Goal: Task Accomplishment & Management: Use online tool/utility

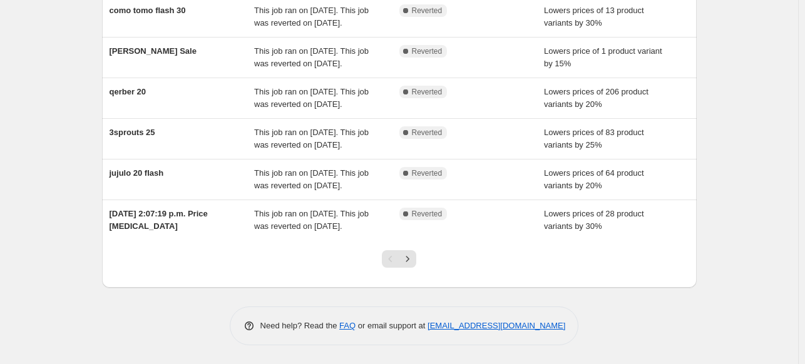
scroll to position [403, 0]
click at [414, 258] on icon "Next" at bounding box center [407, 259] width 13 height 13
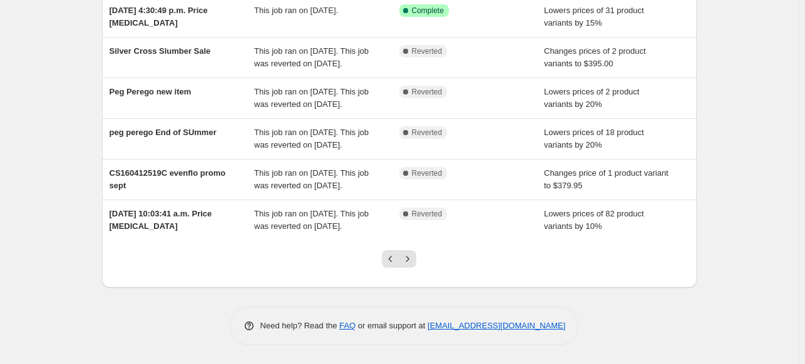
scroll to position [370, 0]
click at [412, 265] on icon "Next" at bounding box center [407, 259] width 13 height 13
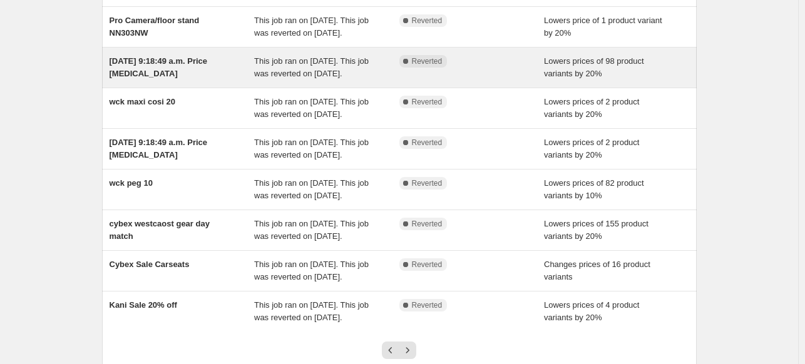
scroll to position [403, 0]
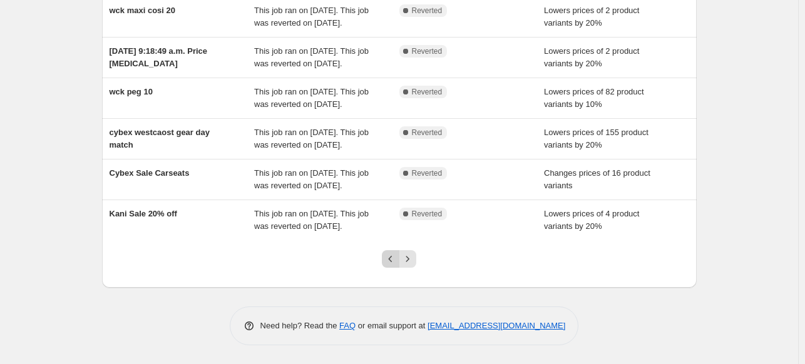
click at [389, 257] on icon "Previous" at bounding box center [390, 259] width 13 height 13
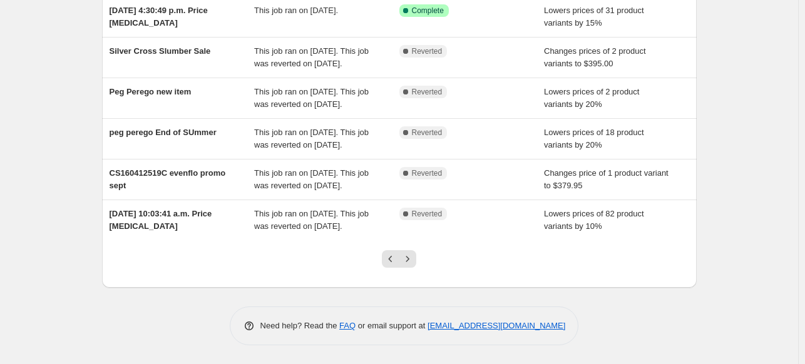
scroll to position [310, 0]
click at [411, 268] on button "Next" at bounding box center [408, 259] width 18 height 18
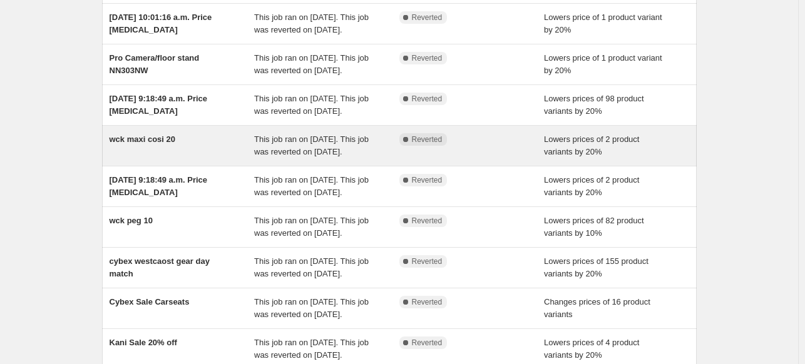
scroll to position [0, 0]
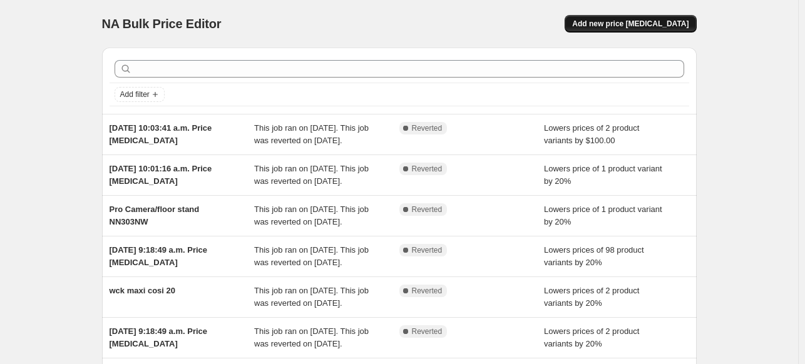
click at [656, 24] on span "Add new price change job" at bounding box center [630, 24] width 116 height 10
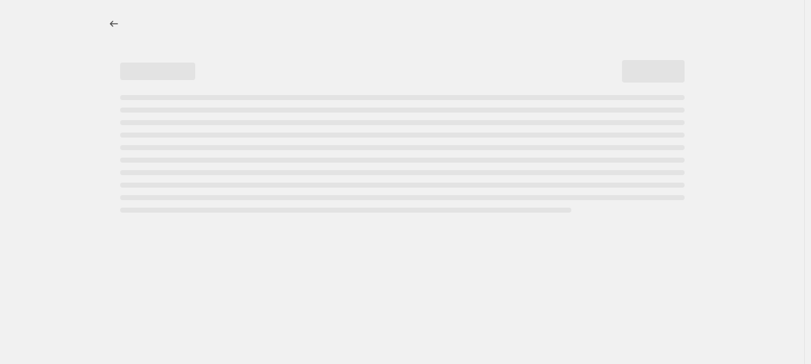
select select "percentage"
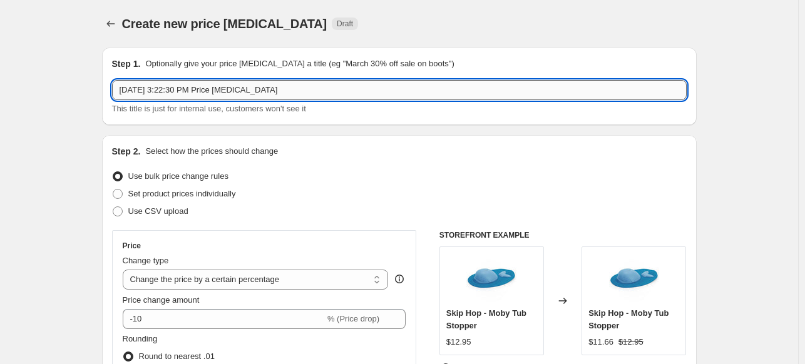
drag, startPoint x: 284, startPoint y: 90, endPoint x: 115, endPoint y: 93, distance: 169.0
click at [115, 93] on input "Oct 6, 2025, 3:22:30 PM Price change job" at bounding box center [399, 90] width 574 height 20
paste input "Bugaboo Giraffe 20% off"
type input "Bugaboo Giraffe 20% off"
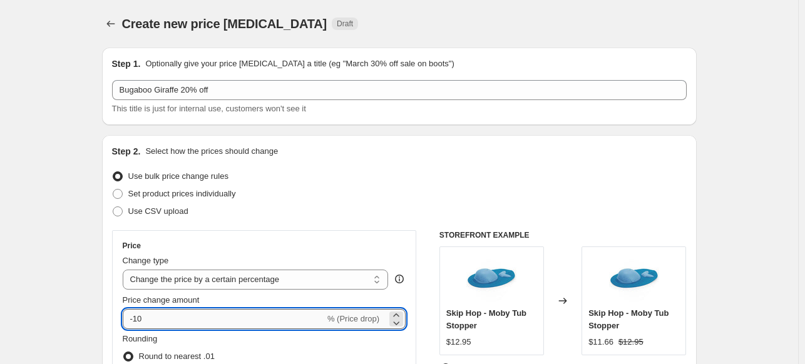
click at [166, 317] on input "-10" at bounding box center [224, 319] width 202 height 20
type input "-1"
type input "-3"
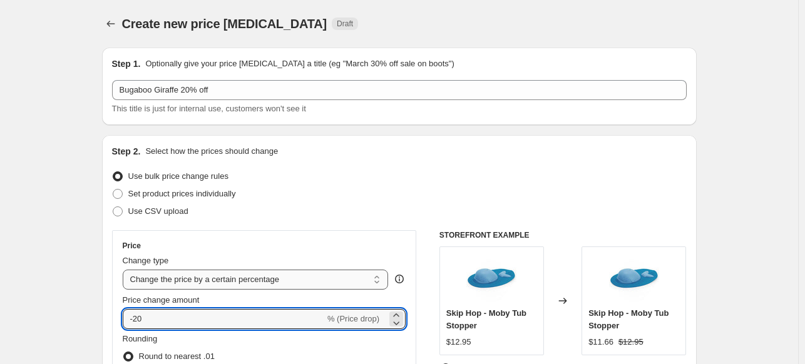
type input "-20"
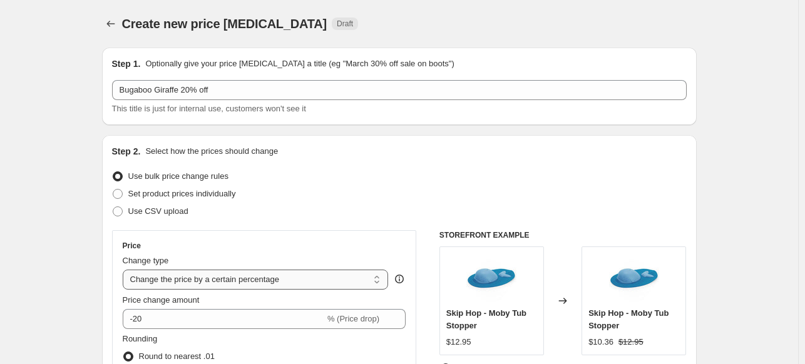
click at [125, 275] on select "Change the price to a certain amount Change the price by a certain amount Chang…" at bounding box center [256, 280] width 266 height 20
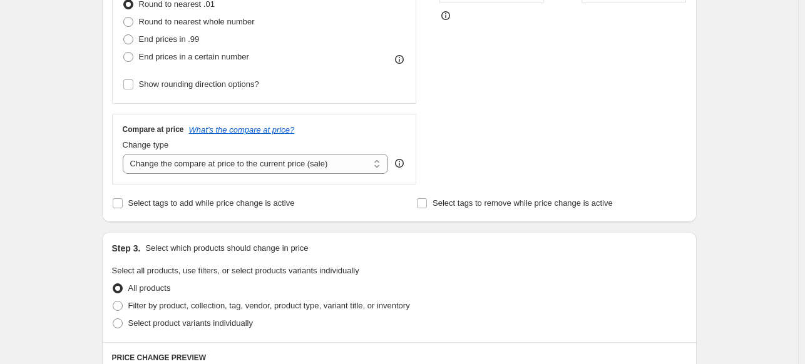
scroll to position [353, 0]
click at [152, 322] on span "Select product variants individually" at bounding box center [190, 322] width 125 height 9
click at [113, 319] on input "Select product variants individually" at bounding box center [113, 318] width 1 height 1
radio input "true"
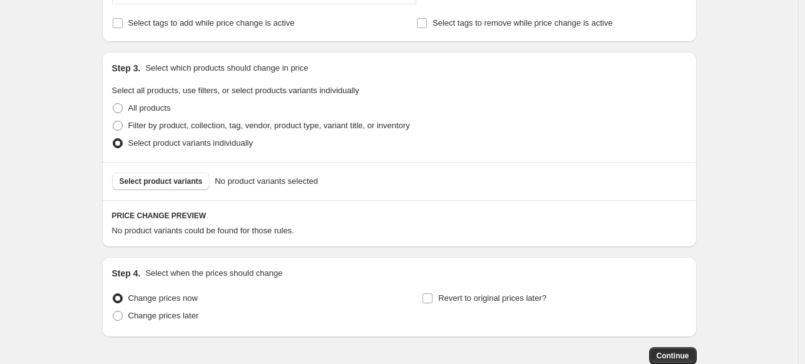
scroll to position [536, 0]
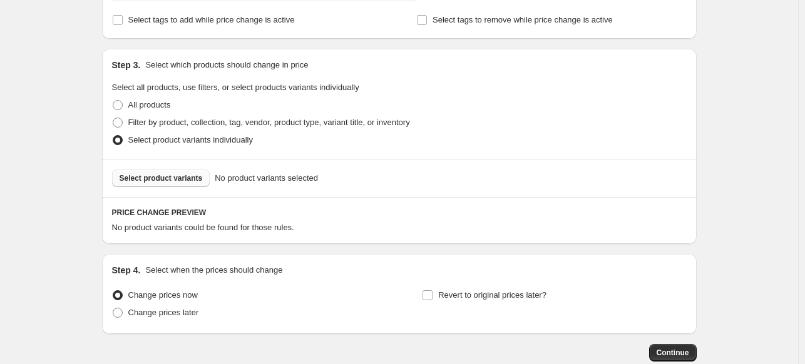
click at [165, 179] on span "Select product variants" at bounding box center [161, 178] width 83 height 10
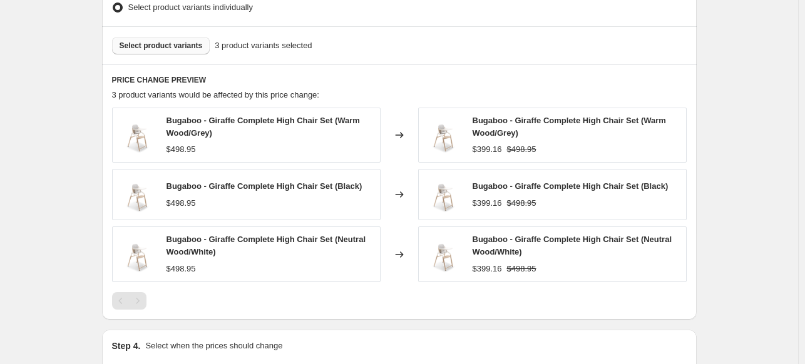
scroll to position [623, 0]
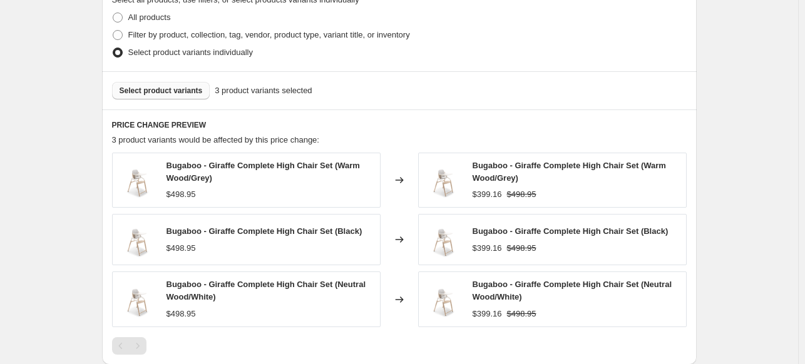
click at [173, 94] on span "Select product variants" at bounding box center [161, 91] width 83 height 10
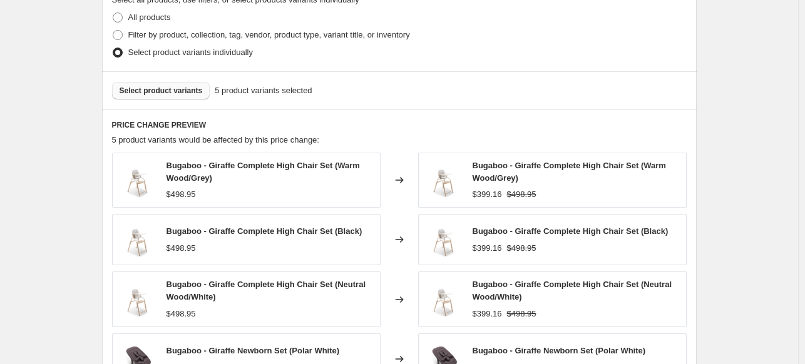
click at [182, 98] on button "Select product variants" at bounding box center [161, 91] width 98 height 18
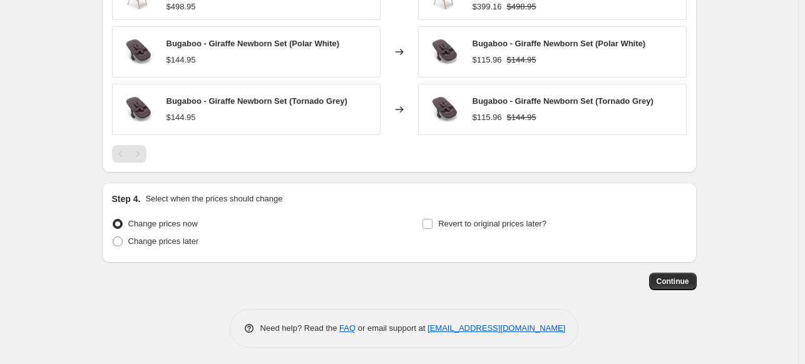
scroll to position [931, 0]
click at [168, 242] on span "Change prices later" at bounding box center [163, 240] width 71 height 9
click at [113, 237] on input "Change prices later" at bounding box center [113, 236] width 1 height 1
radio input "true"
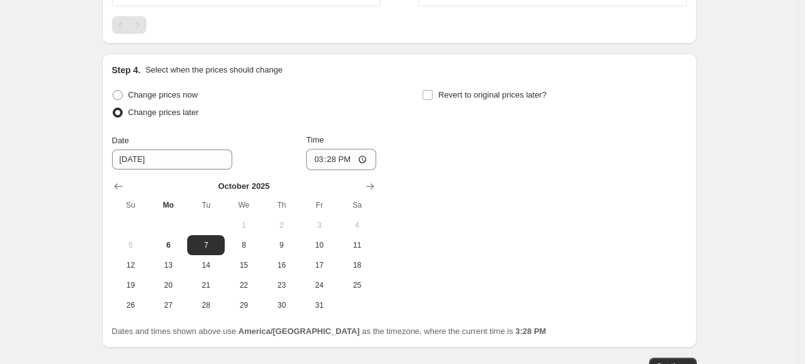
scroll to position [1061, 0]
click at [211, 244] on span "7" at bounding box center [206, 244] width 28 height 10
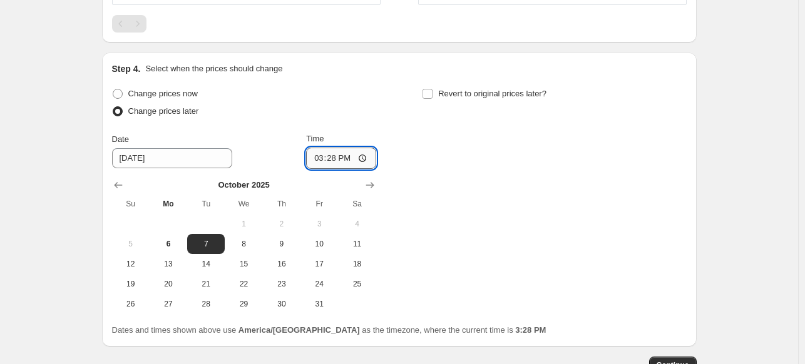
click at [317, 157] on input "15:28" at bounding box center [341, 158] width 70 height 21
type input "00:00"
click at [432, 96] on input "Revert to original prices later?" at bounding box center [427, 94] width 10 height 10
checkbox input "true"
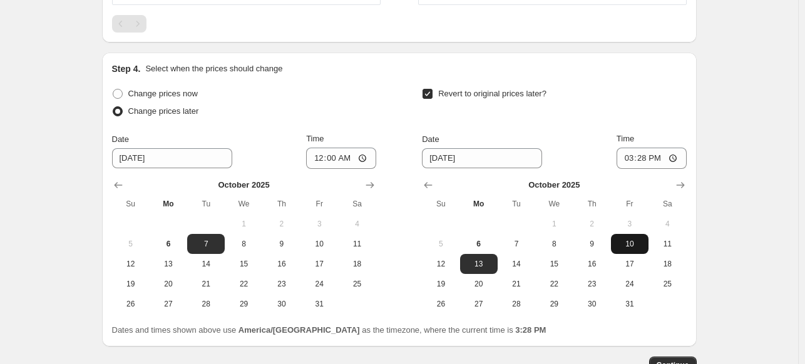
click at [640, 241] on span "10" at bounding box center [630, 244] width 28 height 10
type input "10/10/2025"
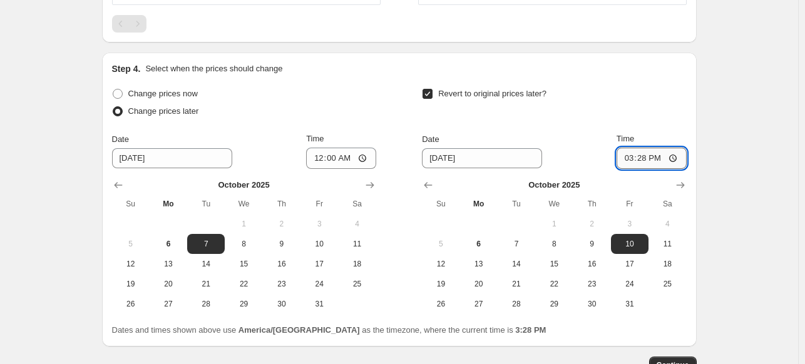
click at [627, 156] on input "15:28" at bounding box center [651, 158] width 70 height 21
type input "23:59"
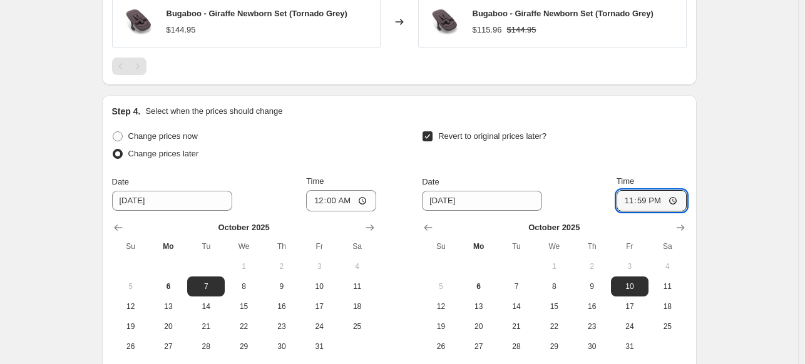
scroll to position [1145, 0]
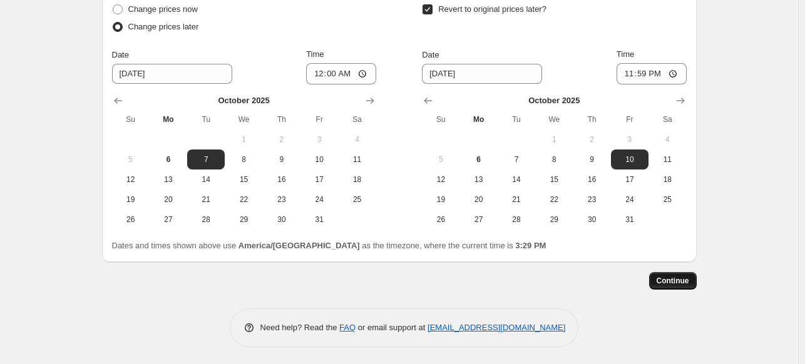
click at [682, 275] on button "Continue" at bounding box center [673, 281] width 48 height 18
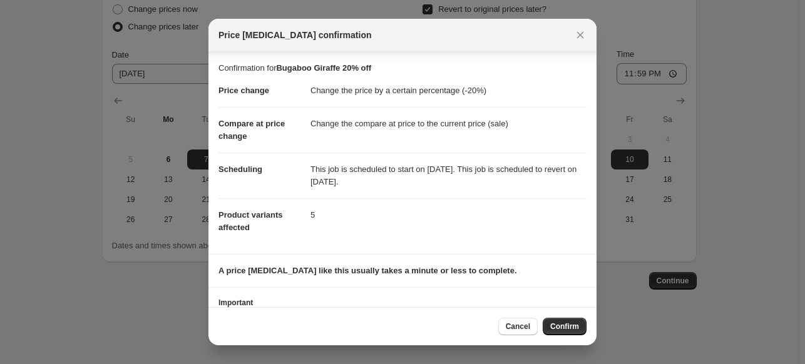
scroll to position [43, 0]
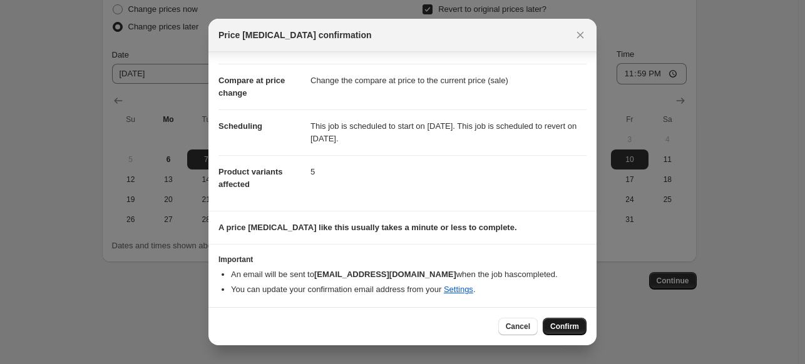
click at [558, 322] on span "Confirm" at bounding box center [564, 327] width 29 height 10
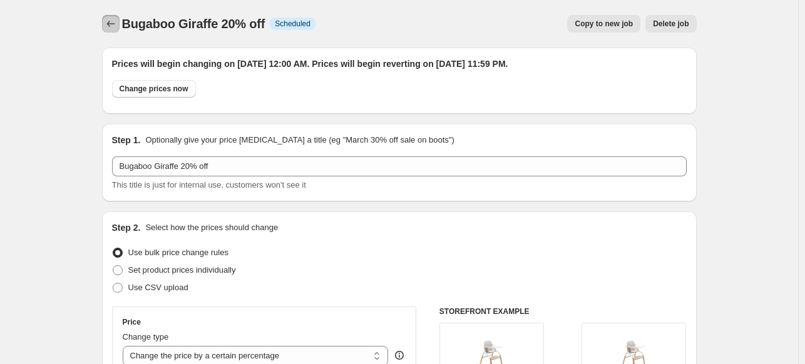
click at [117, 23] on icon "Price change jobs" at bounding box center [111, 24] width 13 height 13
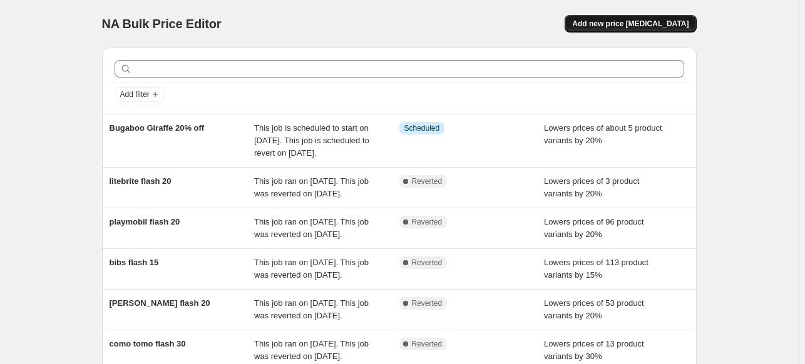
click at [627, 27] on span "Add new price change job" at bounding box center [630, 24] width 116 height 10
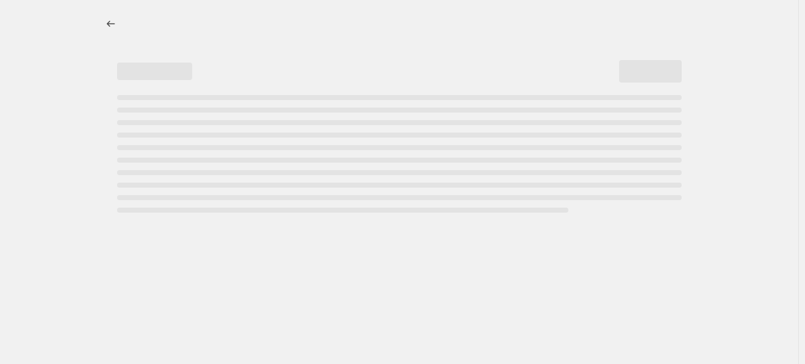
select select "percentage"
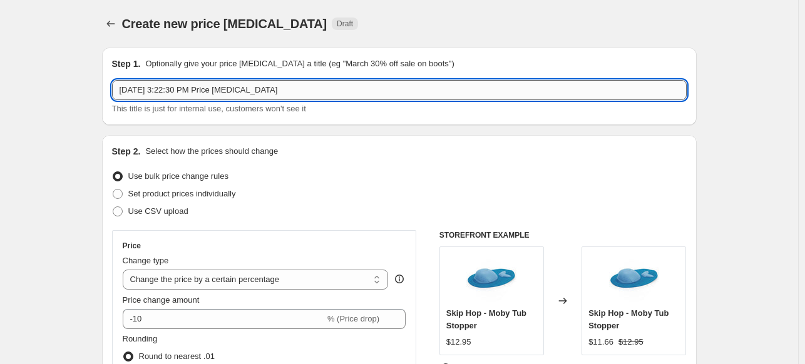
click at [293, 84] on input "Oct 6, 2025, 3:22:30 PM Price change job" at bounding box center [399, 90] width 574 height 20
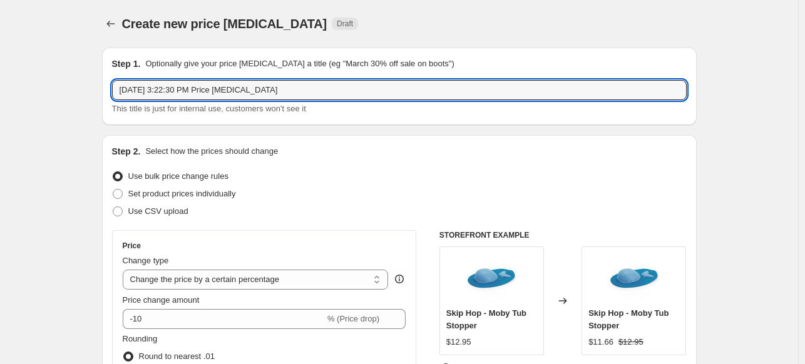
drag, startPoint x: 293, startPoint y: 84, endPoint x: 68, endPoint y: 108, distance: 226.5
paste input "CA SKUS- Dragonfly 15% OFF"
drag, startPoint x: 155, startPoint y: 88, endPoint x: 95, endPoint y: 79, distance: 60.6
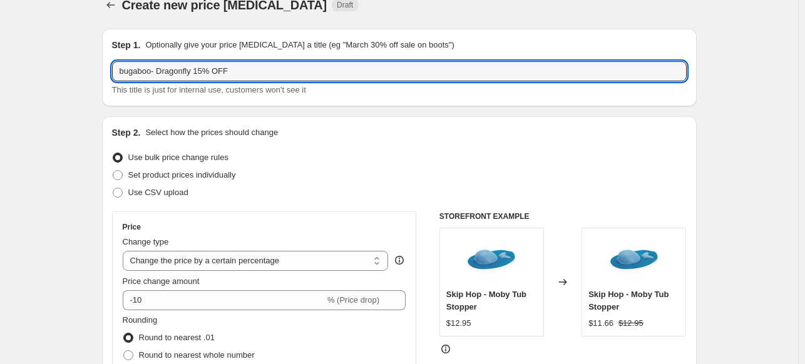
scroll to position [68, 0]
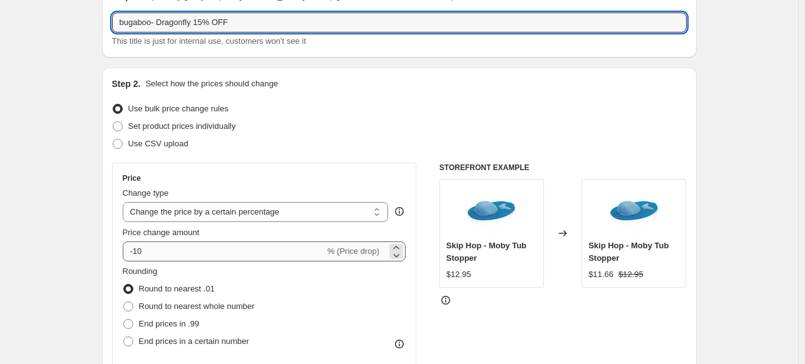
type input "bugaboo- Dragonfly 15% OFF"
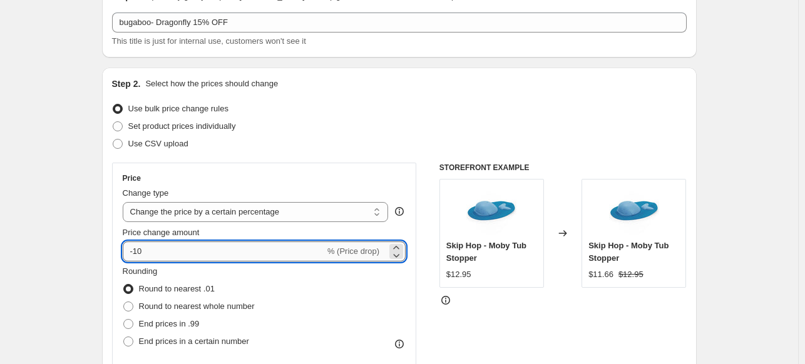
click at [163, 251] on input "-10" at bounding box center [224, 252] width 202 height 20
type input "-15"
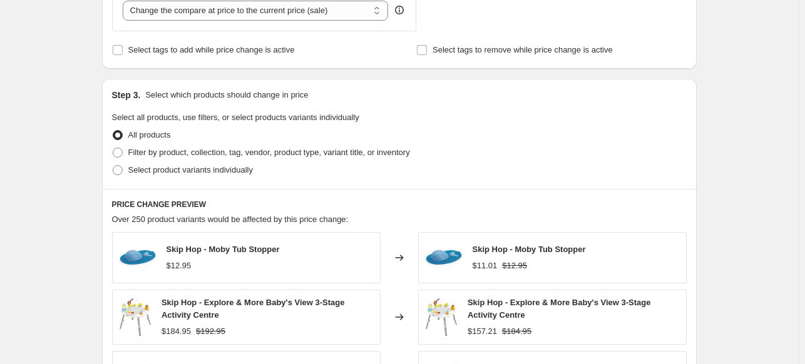
scroll to position [516, 0]
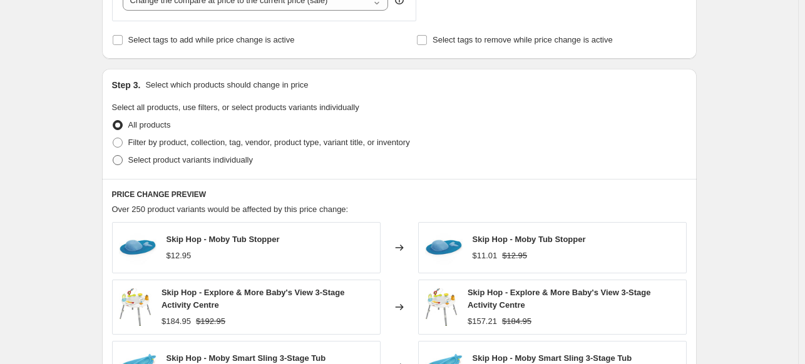
click at [207, 163] on span "Select product variants individually" at bounding box center [190, 159] width 125 height 9
click at [113, 156] on input "Select product variants individually" at bounding box center [113, 155] width 1 height 1
radio input "true"
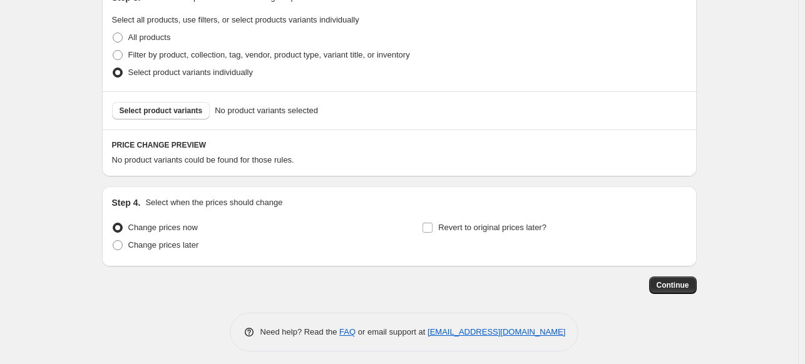
scroll to position [605, 0]
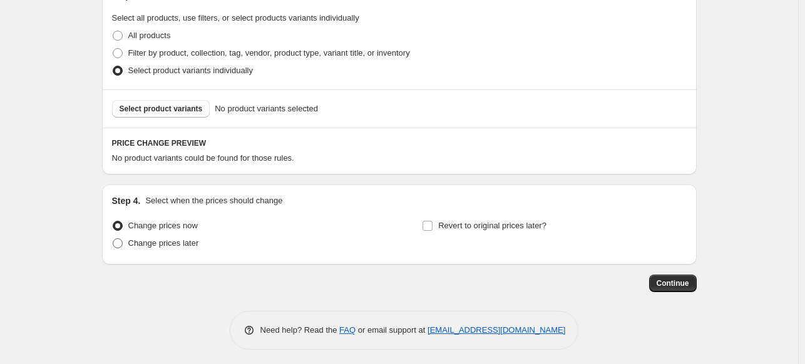
click at [170, 245] on span "Change prices later" at bounding box center [163, 242] width 71 height 9
click at [113, 239] on input "Change prices later" at bounding box center [113, 238] width 1 height 1
radio input "true"
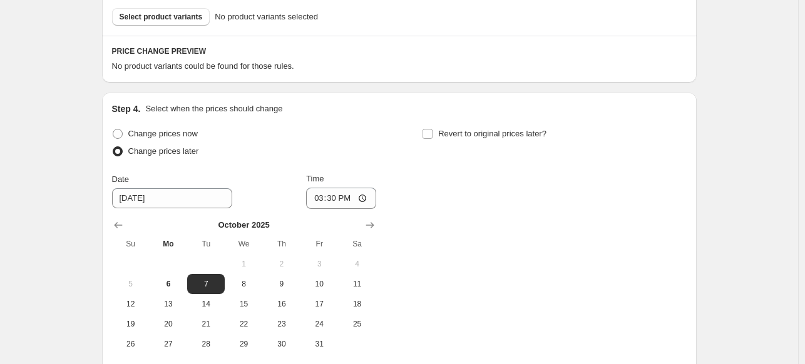
scroll to position [698, 0]
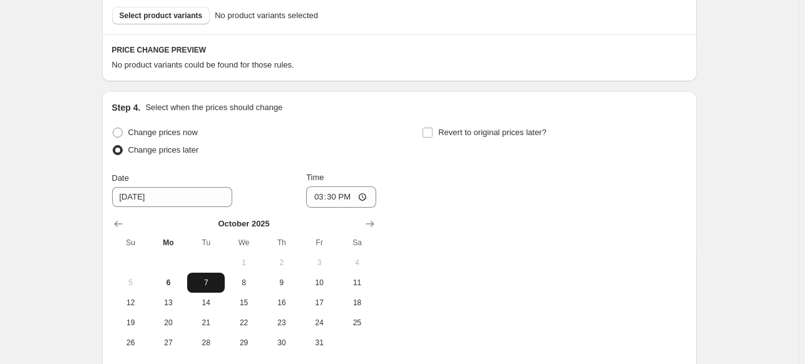
click at [212, 283] on span "7" at bounding box center [206, 283] width 28 height 10
click at [318, 194] on input "15:30" at bounding box center [341, 196] width 70 height 21
type input "00:00"
click at [461, 135] on span "Revert to original prices later?" at bounding box center [492, 132] width 108 height 9
click at [432, 135] on input "Revert to original prices later?" at bounding box center [427, 133] width 10 height 10
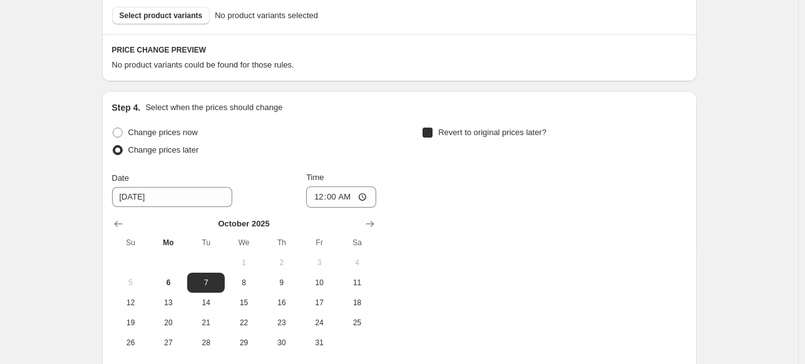
checkbox input "true"
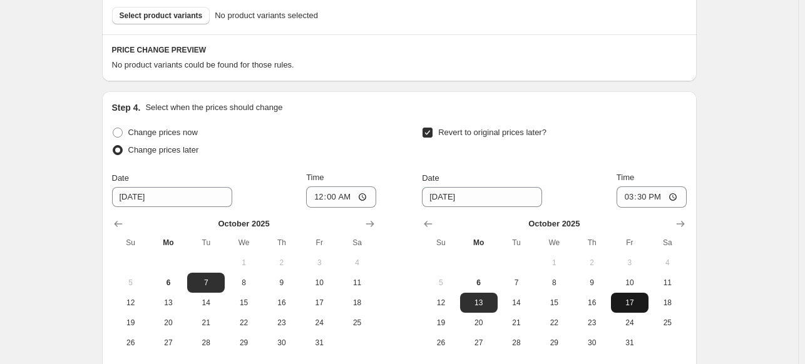
click at [643, 294] on button "17" at bounding box center [630, 303] width 38 height 20
click at [636, 283] on span "10" at bounding box center [630, 283] width 28 height 10
type input "10/10/2025"
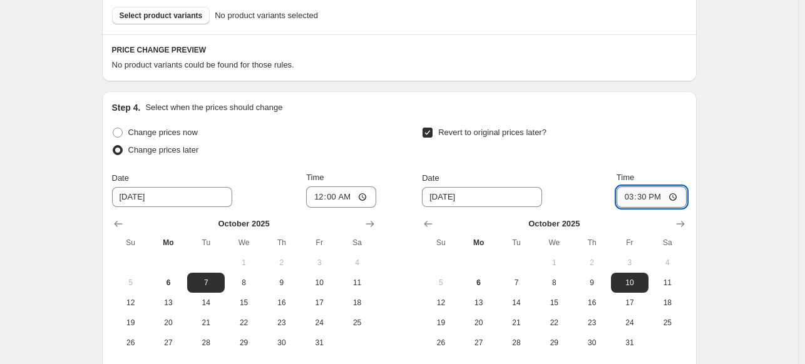
click at [631, 195] on input "15:30" at bounding box center [651, 196] width 70 height 21
type input "23:59"
click at [188, 14] on span "Select product variants" at bounding box center [161, 16] width 83 height 10
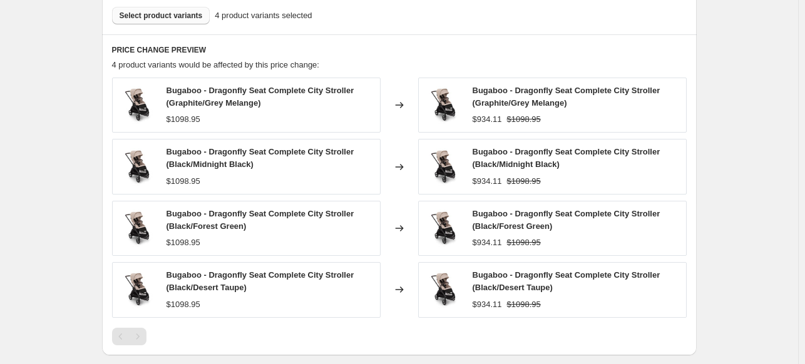
click at [163, 9] on button "Select product variants" at bounding box center [161, 16] width 98 height 18
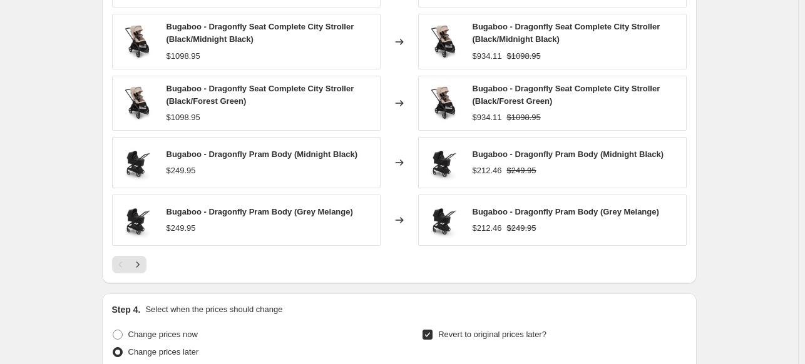
scroll to position [825, 0]
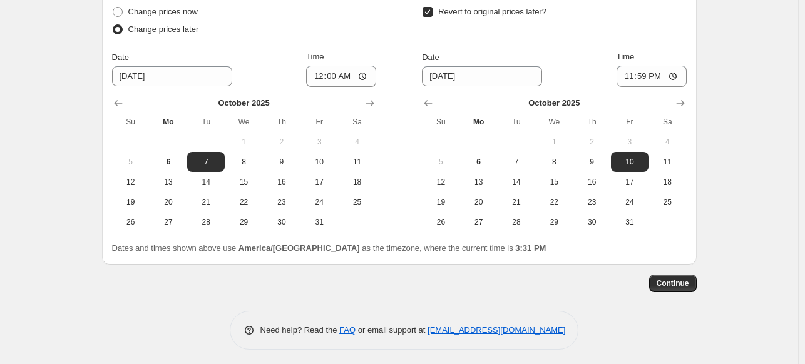
scroll to position [1149, 0]
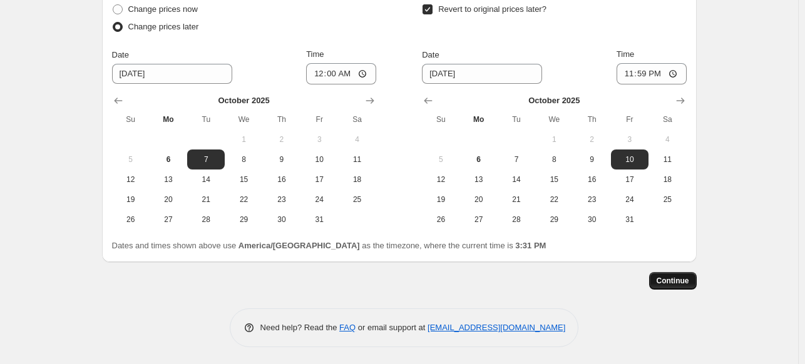
click at [675, 278] on span "Continue" at bounding box center [672, 281] width 33 height 10
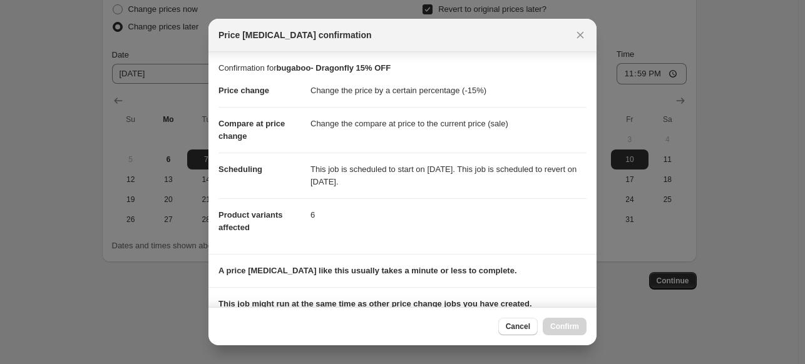
scroll to position [158, 0]
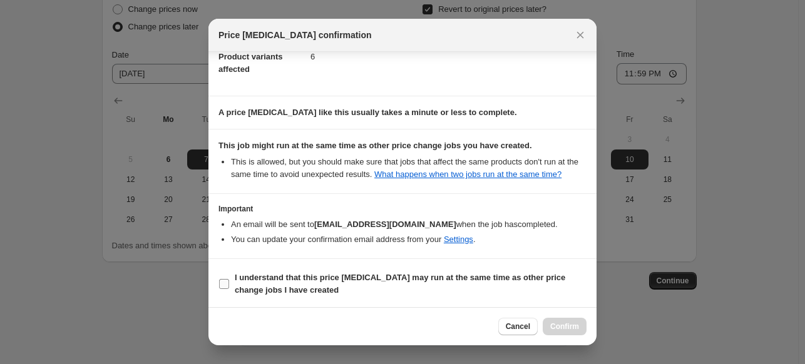
click at [341, 273] on b "I understand that this price change job may run at the same time as other price…" at bounding box center [400, 284] width 330 height 22
click at [229, 279] on input "I understand that this price change job may run at the same time as other price…" at bounding box center [224, 284] width 10 height 10
checkbox input "true"
click at [553, 324] on span "Confirm" at bounding box center [564, 327] width 29 height 10
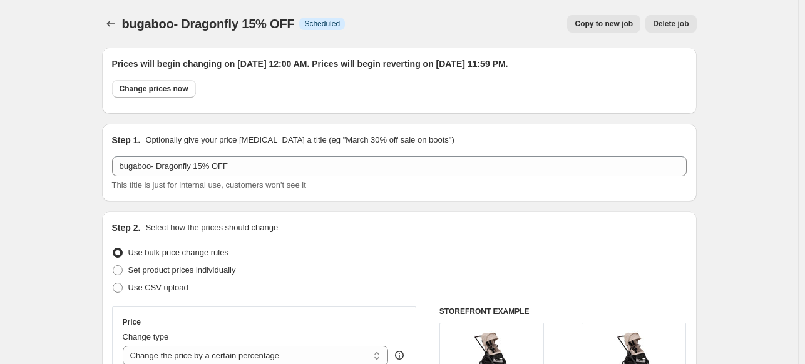
scroll to position [1149, 0]
